Goal: Find specific page/section

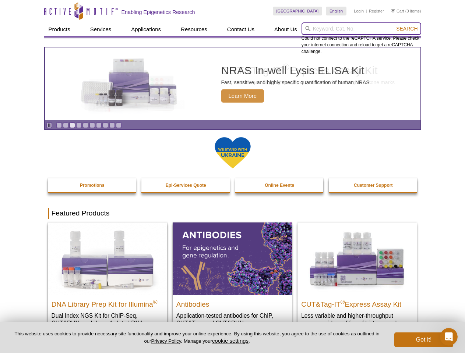
click at [361, 29] on input "search" at bounding box center [362, 28] width 120 height 13
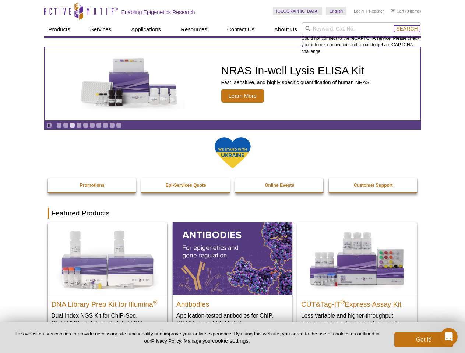
click at [407, 29] on span "Search" at bounding box center [406, 29] width 21 height 6
click at [49, 125] on icon "Pause" at bounding box center [49, 125] width 5 height 5
click at [59, 125] on link "Go to slide 1" at bounding box center [59, 126] width 6 height 6
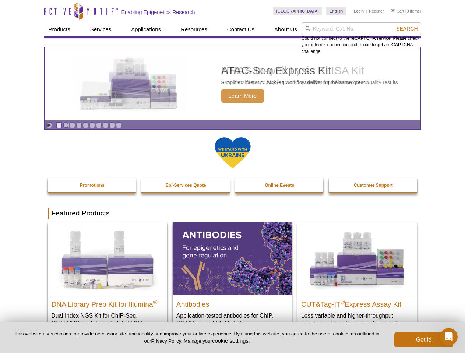
click at [66, 125] on link "Go to slide 2" at bounding box center [66, 126] width 6 height 6
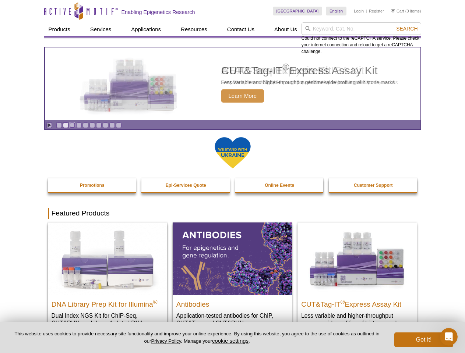
click at [72, 125] on link "Go to slide 3" at bounding box center [73, 126] width 6 height 6
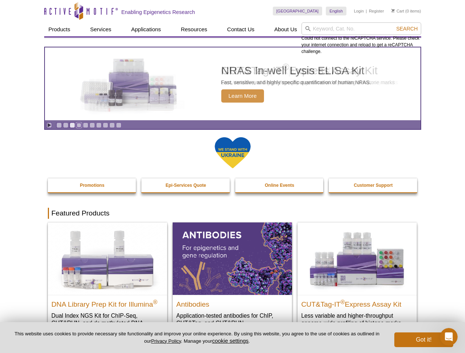
click at [79, 125] on link "Go to slide 4" at bounding box center [79, 126] width 6 height 6
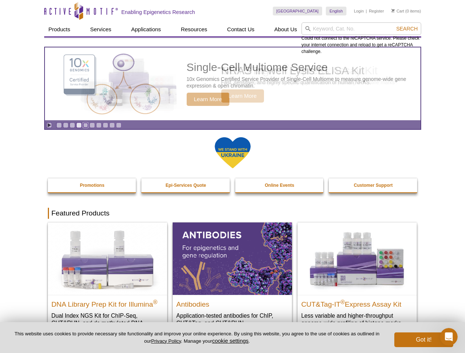
click at [85, 125] on link "Go to slide 5" at bounding box center [86, 126] width 6 height 6
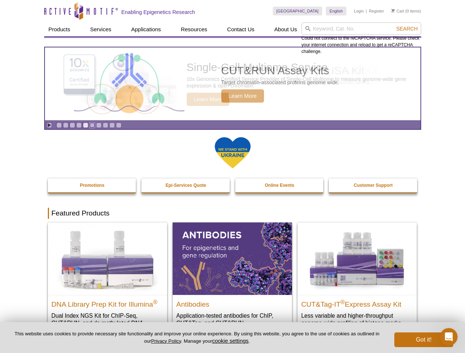
click at [92, 125] on link "Go to slide 6" at bounding box center [92, 126] width 6 height 6
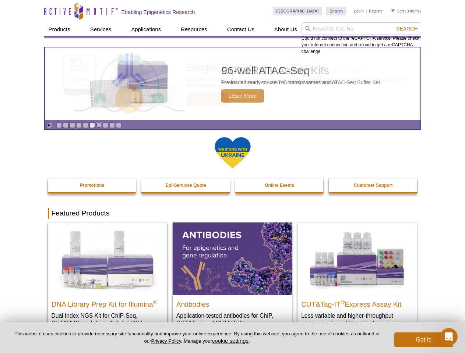
click at [99, 125] on link "Go to slide 7" at bounding box center [99, 126] width 6 height 6
click at [407, 29] on span "Search" at bounding box center [406, 29] width 21 height 6
